Goal: Information Seeking & Learning: Learn about a topic

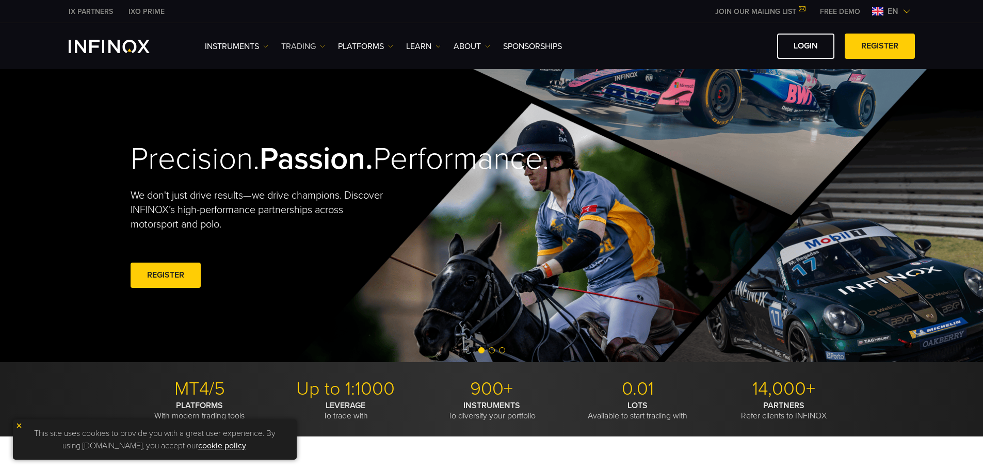
click at [293, 46] on link "TRADING" at bounding box center [303, 46] width 44 height 12
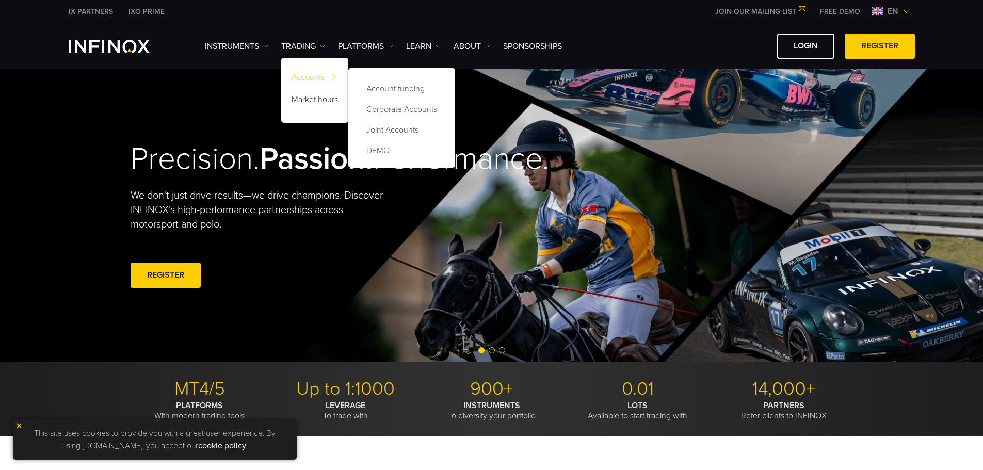
click at [300, 73] on link "Accounts" at bounding box center [314, 79] width 67 height 22
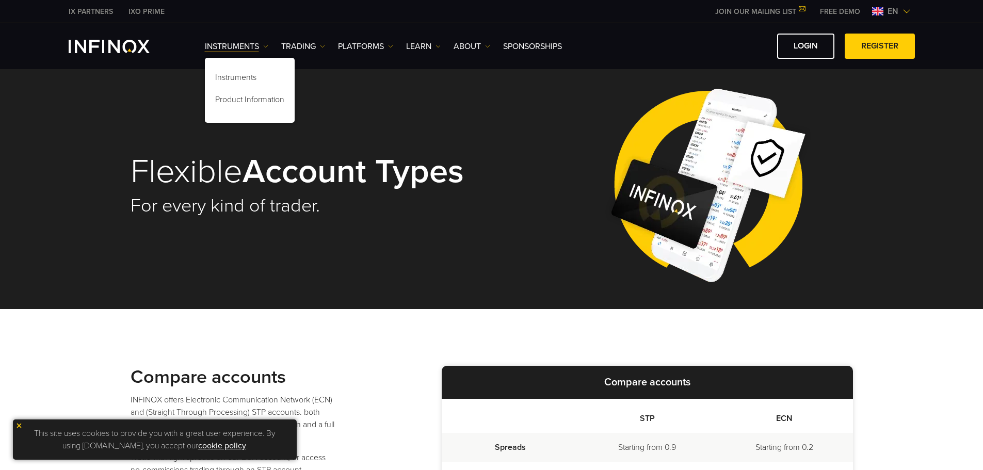
click at [128, 43] on img "INFINOX Logo" at bounding box center [109, 46] width 81 height 13
